Goal: Check status: Check status

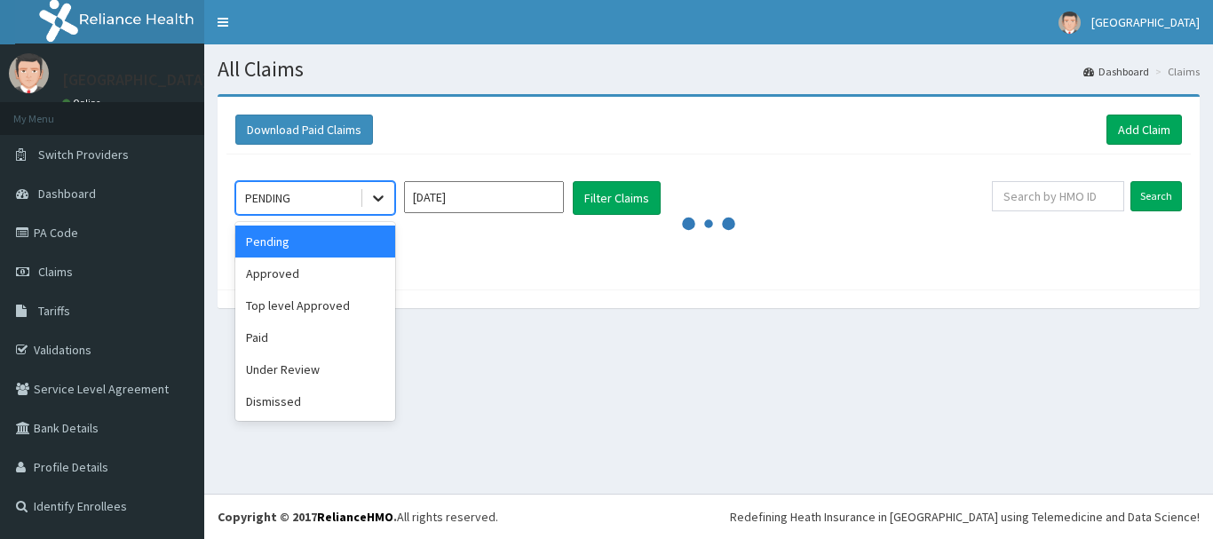
click at [382, 193] on icon at bounding box center [378, 198] width 18 height 18
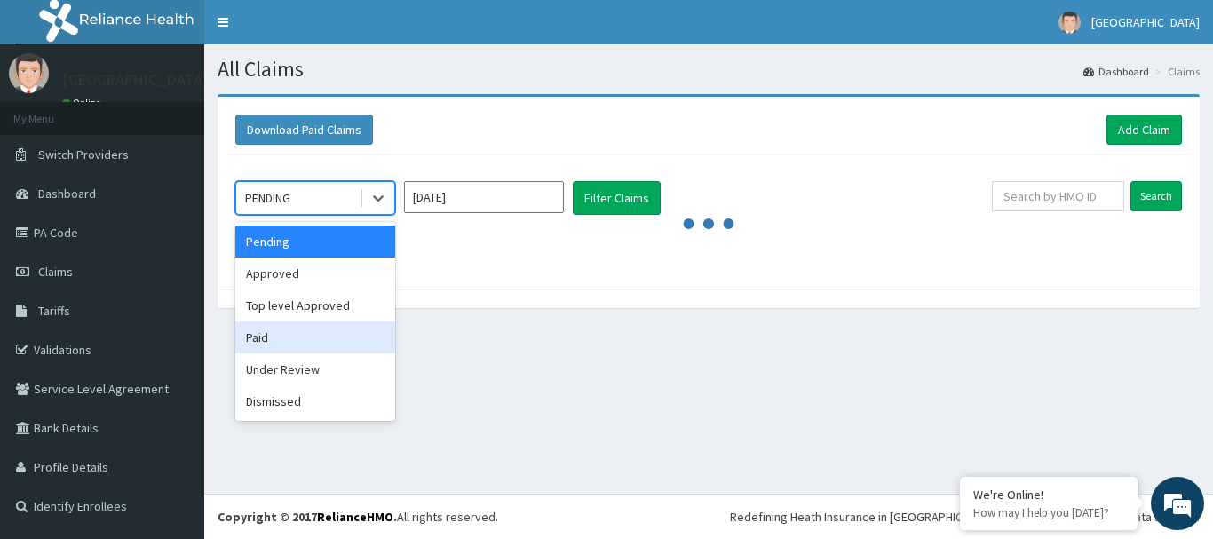
click at [337, 345] on div "Paid" at bounding box center [315, 337] width 160 height 32
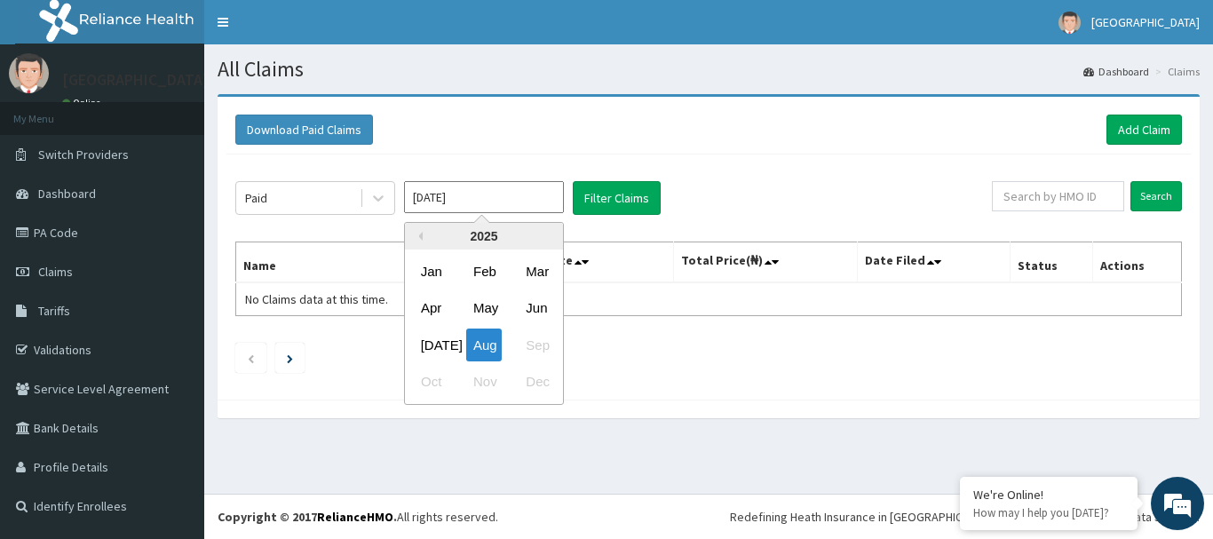
click at [549, 196] on input "[DATE]" at bounding box center [484, 197] width 160 height 32
click at [427, 343] on div "[DATE]" at bounding box center [432, 344] width 36 height 33
type input "[DATE]"
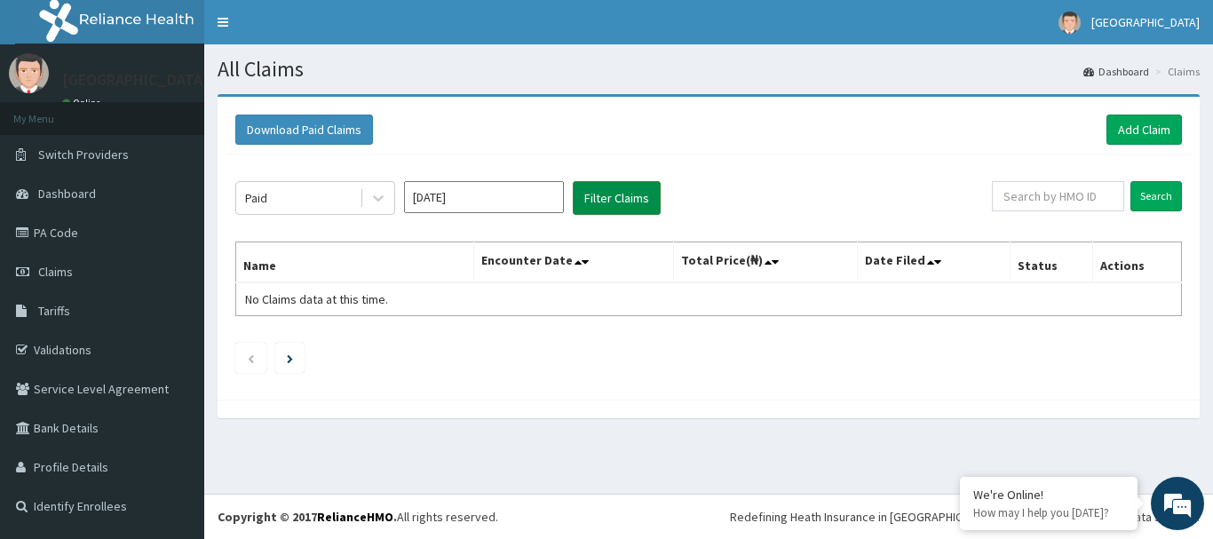
click at [612, 190] on button "Filter Claims" at bounding box center [617, 198] width 88 height 34
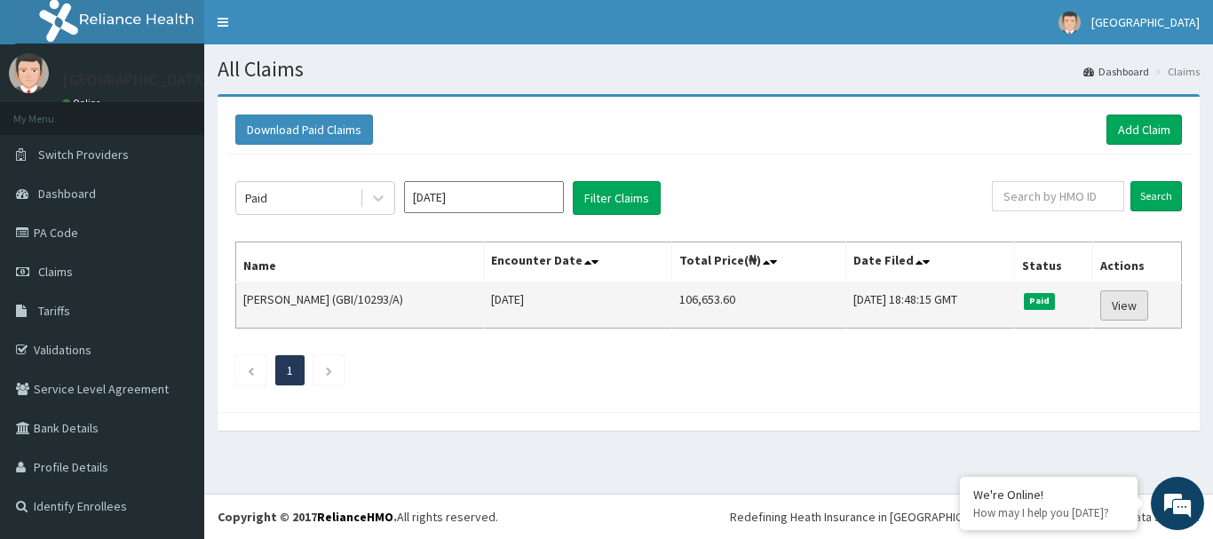
click at [1139, 306] on link "View" at bounding box center [1124, 305] width 48 height 30
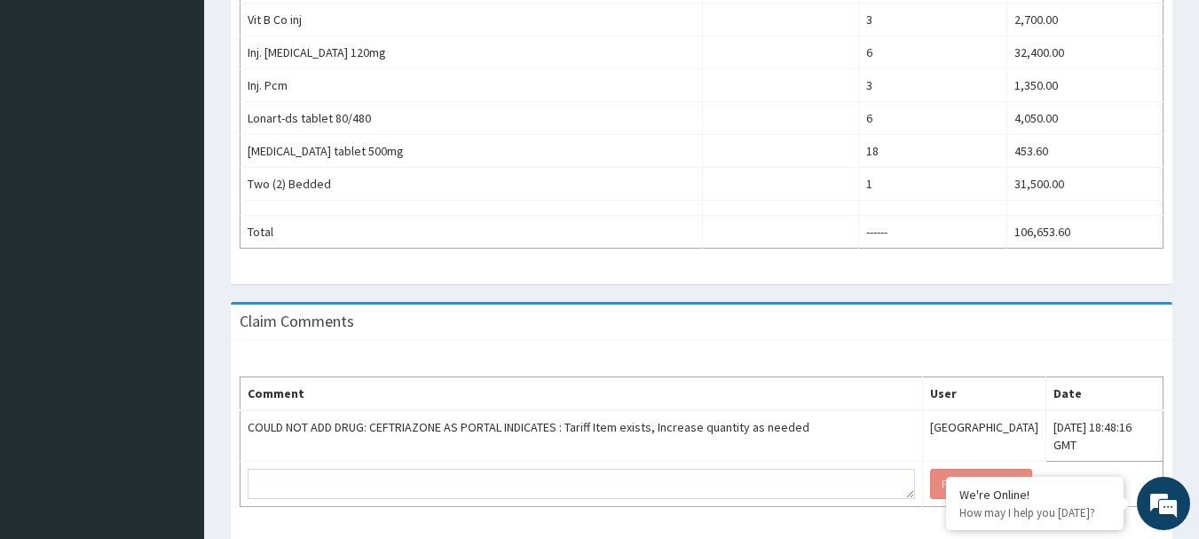
scroll to position [882, 0]
